Goal: Task Accomplishment & Management: Manage account settings

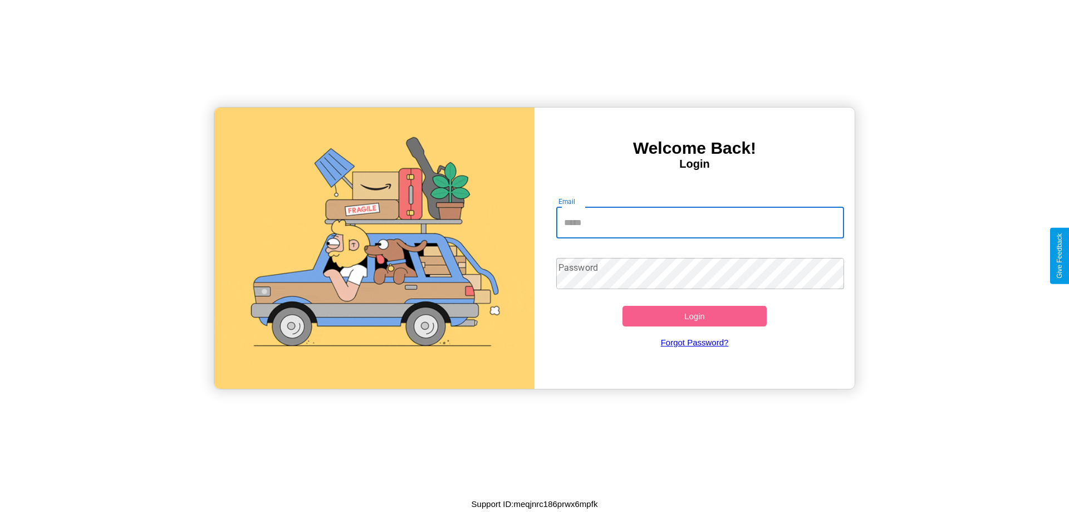
click at [700, 222] on input "Email" at bounding box center [700, 222] width 288 height 31
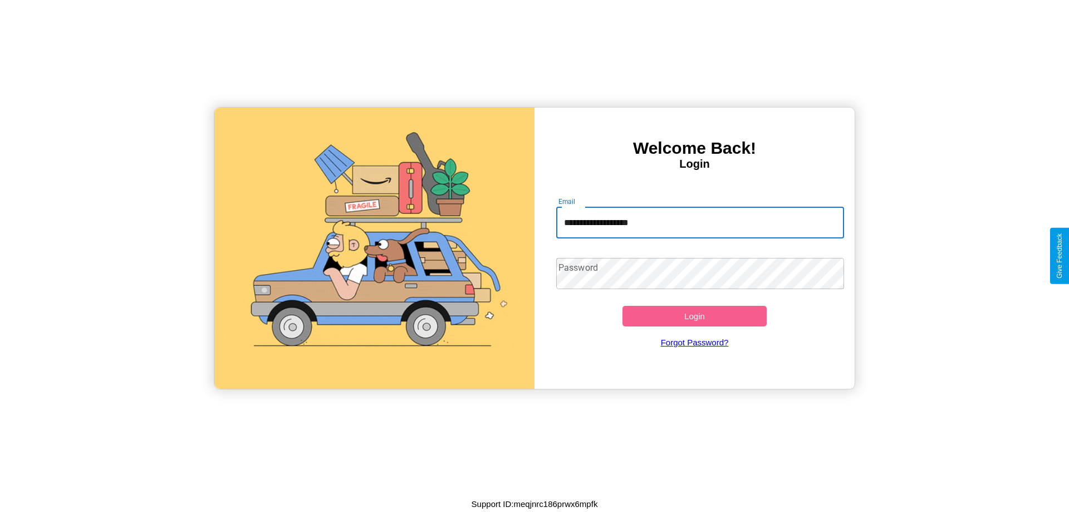
type input "**********"
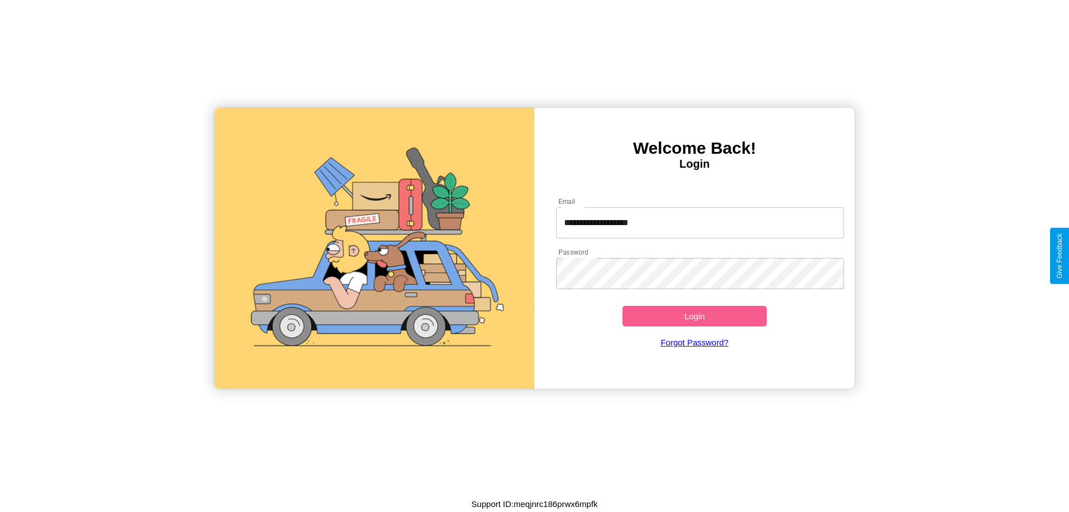
click at [694, 316] on button "Login" at bounding box center [694, 316] width 144 height 21
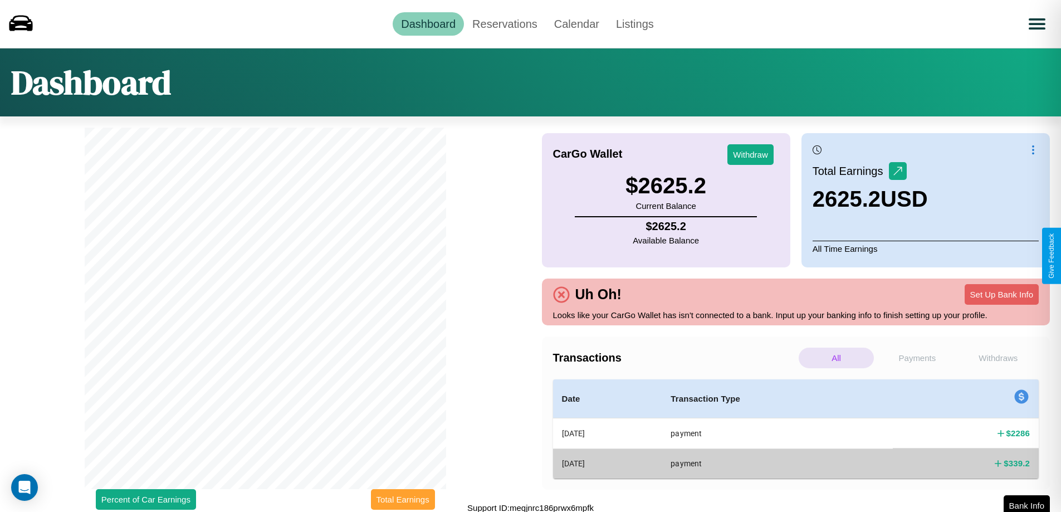
click at [403, 499] on button "Total Earnings" at bounding box center [403, 499] width 64 height 21
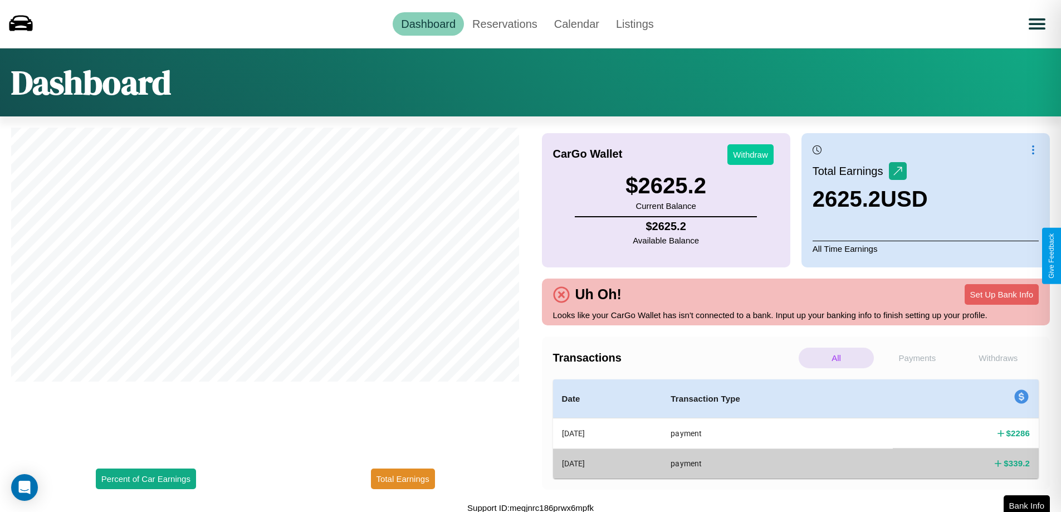
click at [750, 154] on button "Withdraw" at bounding box center [750, 154] width 46 height 21
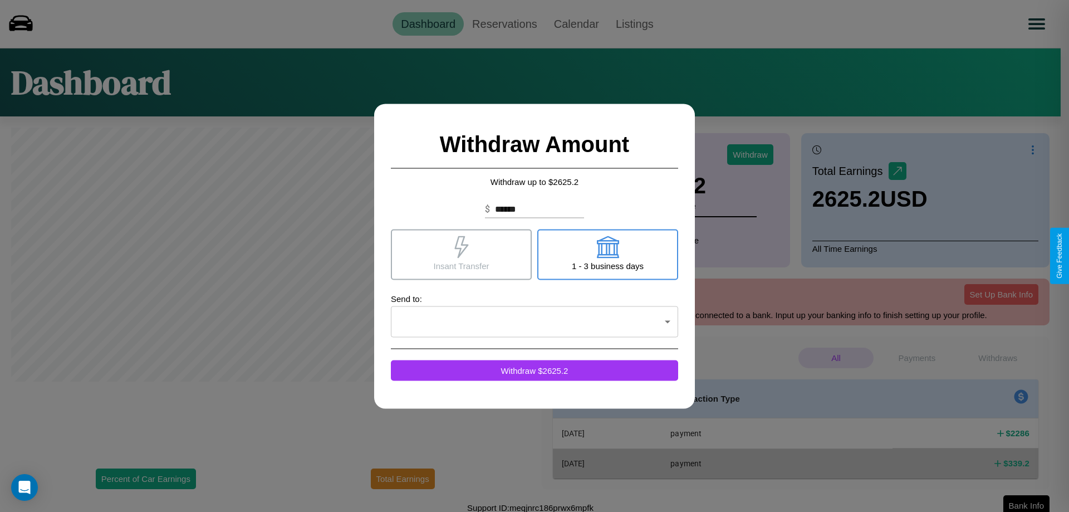
click at [461, 254] on icon at bounding box center [461, 247] width 14 height 22
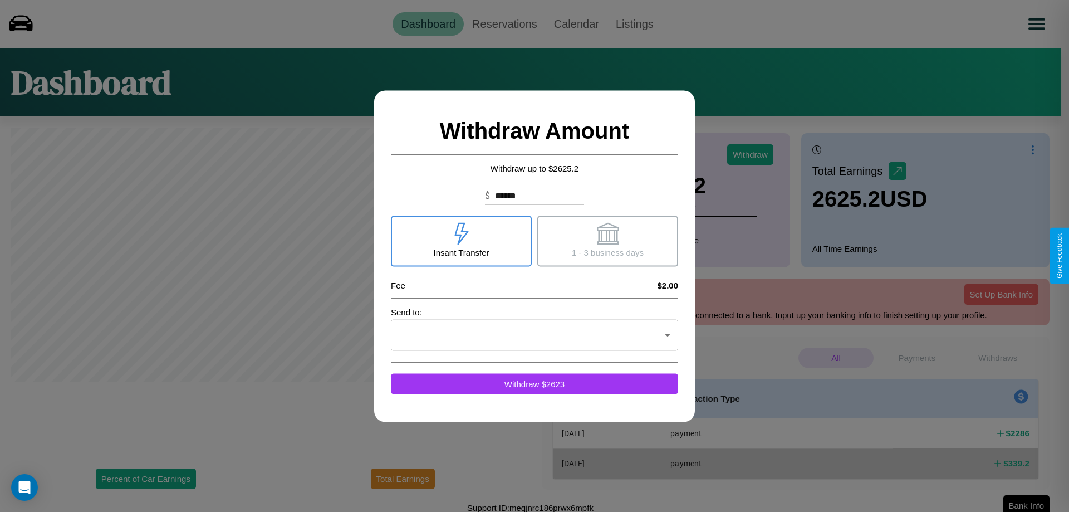
click at [607, 241] on icon at bounding box center [607, 233] width 22 height 22
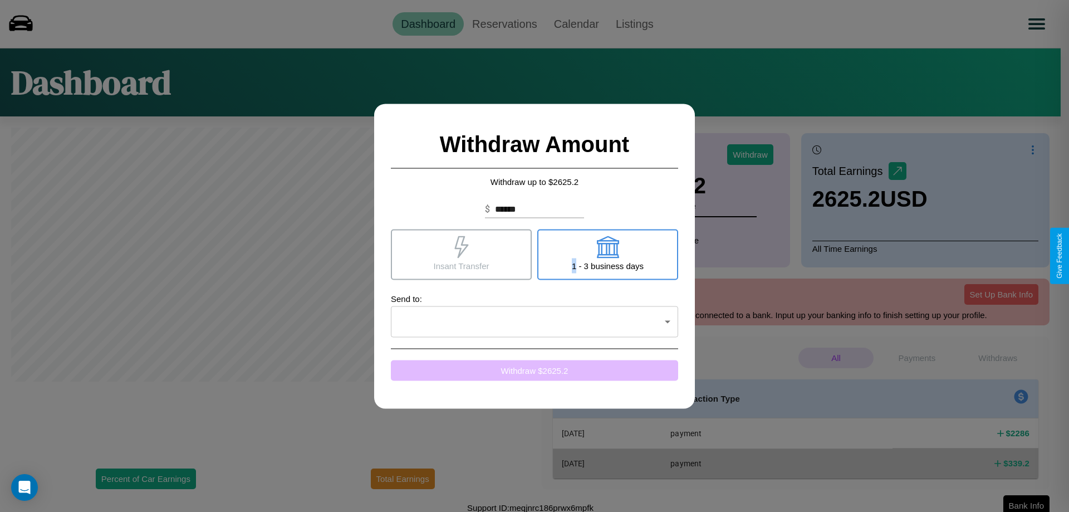
click at [535, 370] on button "Withdraw $ 2625.2" at bounding box center [534, 370] width 287 height 21
